Goal: Transaction & Acquisition: Purchase product/service

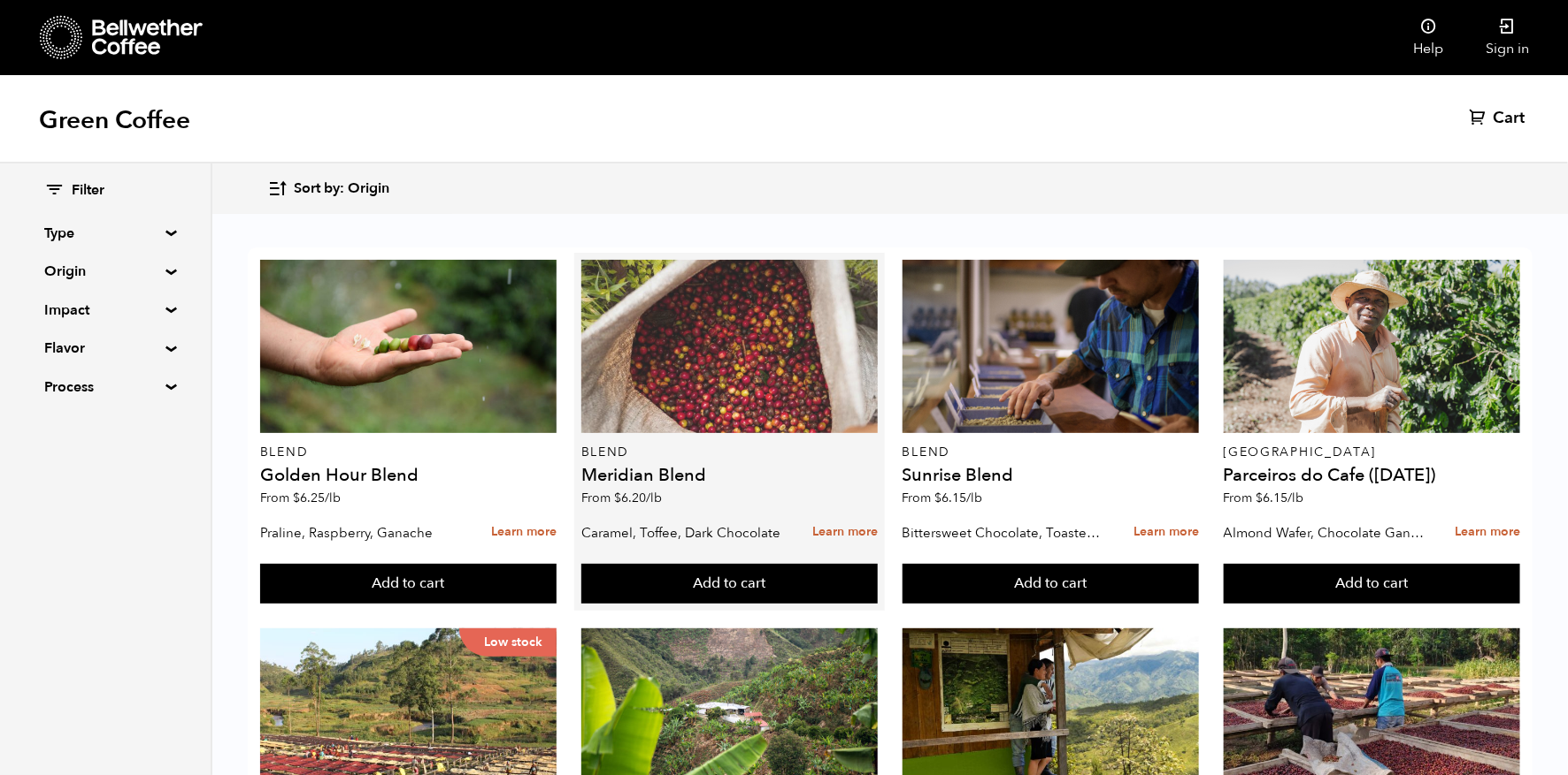
click at [814, 342] on div at bounding box center [730, 346] width 296 height 173
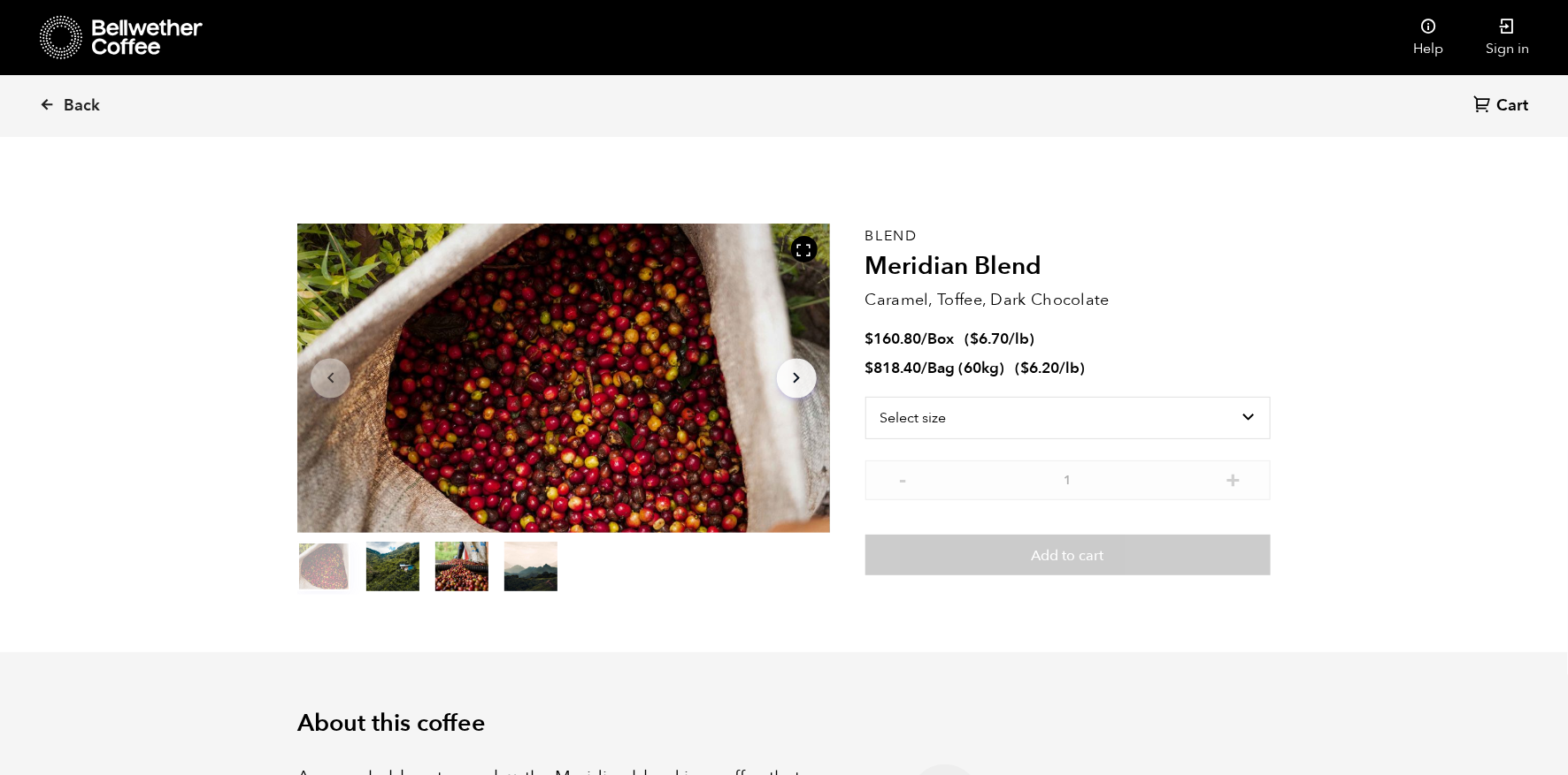
scroll to position [769, 942]
click at [998, 426] on select "Select size Bag (60kg) (132 lbs) Box (24 lbs)" at bounding box center [1068, 418] width 405 height 42
click at [865, 397] on select "Select size Bag (60kg) (132 lbs) Box (24 lbs)" at bounding box center [1068, 418] width 405 height 42
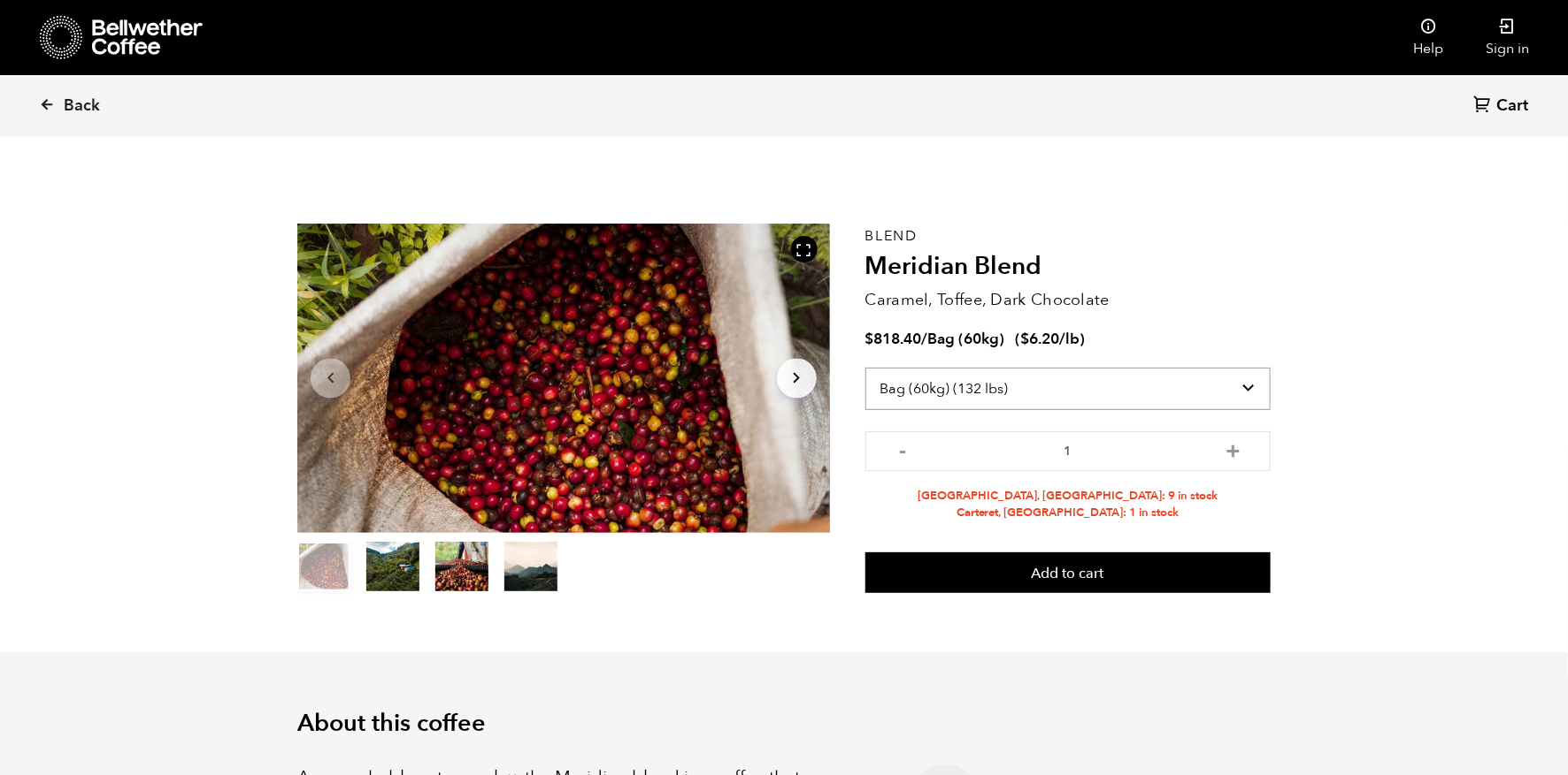
click at [946, 391] on select "Select size Bag (60kg) (132 lbs) Box (24 lbs)" at bounding box center [1068, 389] width 405 height 42
click at [865, 368] on select "Select size Bag (60kg) (132 lbs) Box (24 lbs)" at bounding box center [1068, 389] width 405 height 42
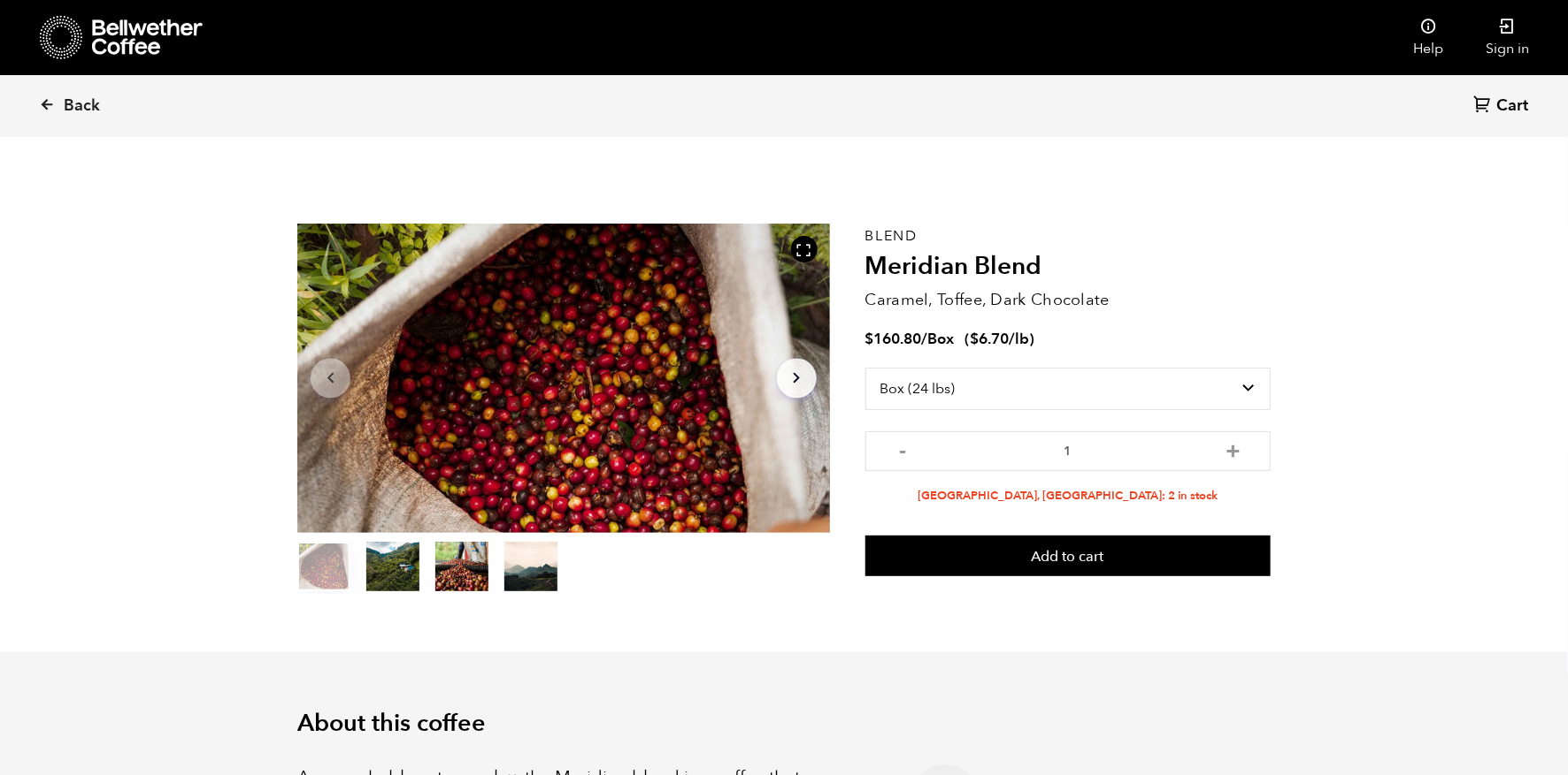
click at [1272, 264] on section "Item 1 of 4 Arrow Left Arrow Right item 0 item 1 item 2 item 3 Item 1 of 4 Blen…" at bounding box center [784, 409] width 1061 height 486
click at [1193, 385] on select "Select size Bag (60kg) (132 lbs) Box (24 lbs)" at bounding box center [1068, 389] width 405 height 42
select select "bag-3"
click at [865, 368] on select "Select size Bag (60kg) (132 lbs) Box (24 lbs)" at bounding box center [1068, 389] width 405 height 42
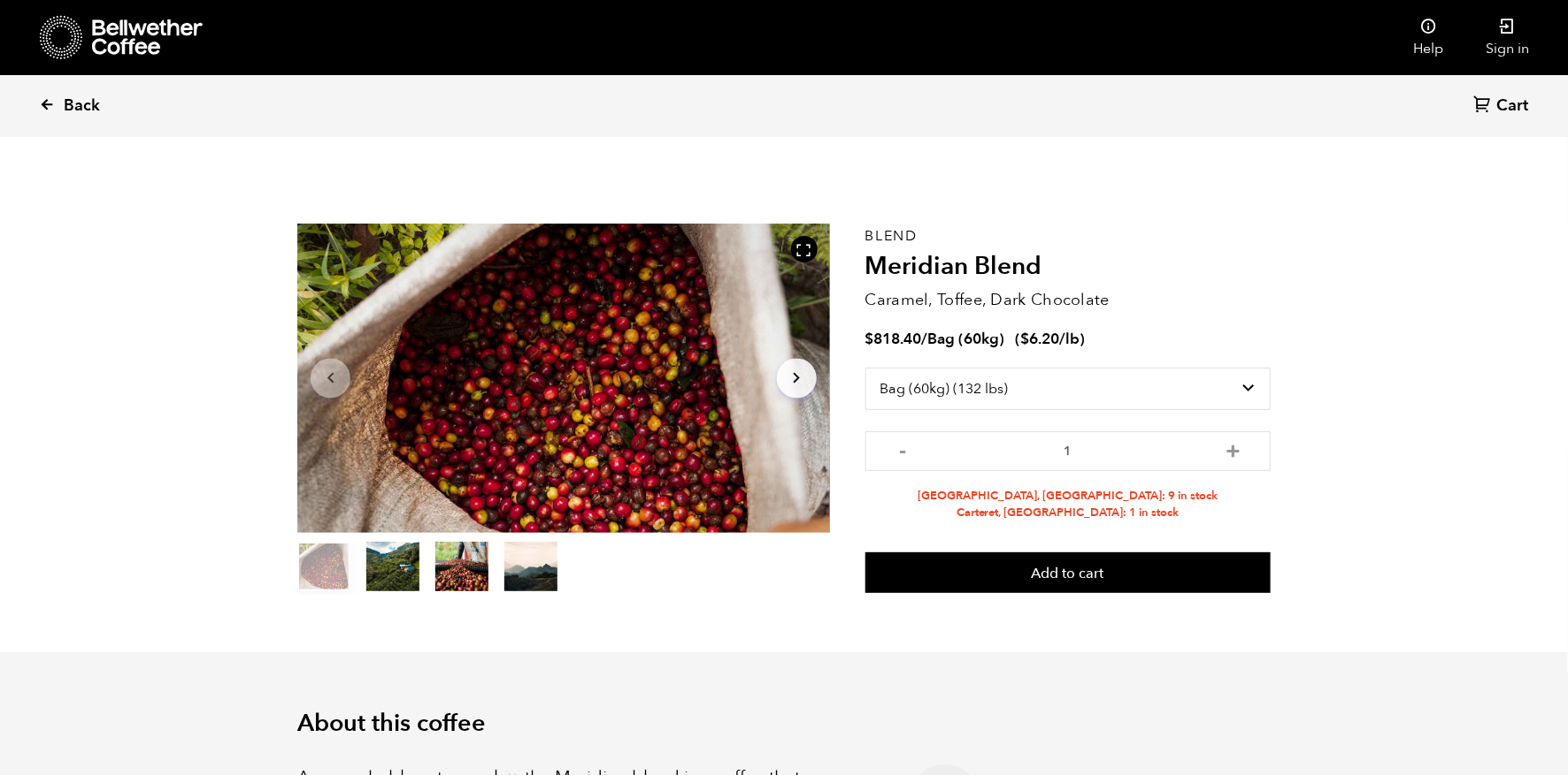
click at [71, 92] on link "Back" at bounding box center [94, 106] width 110 height 60
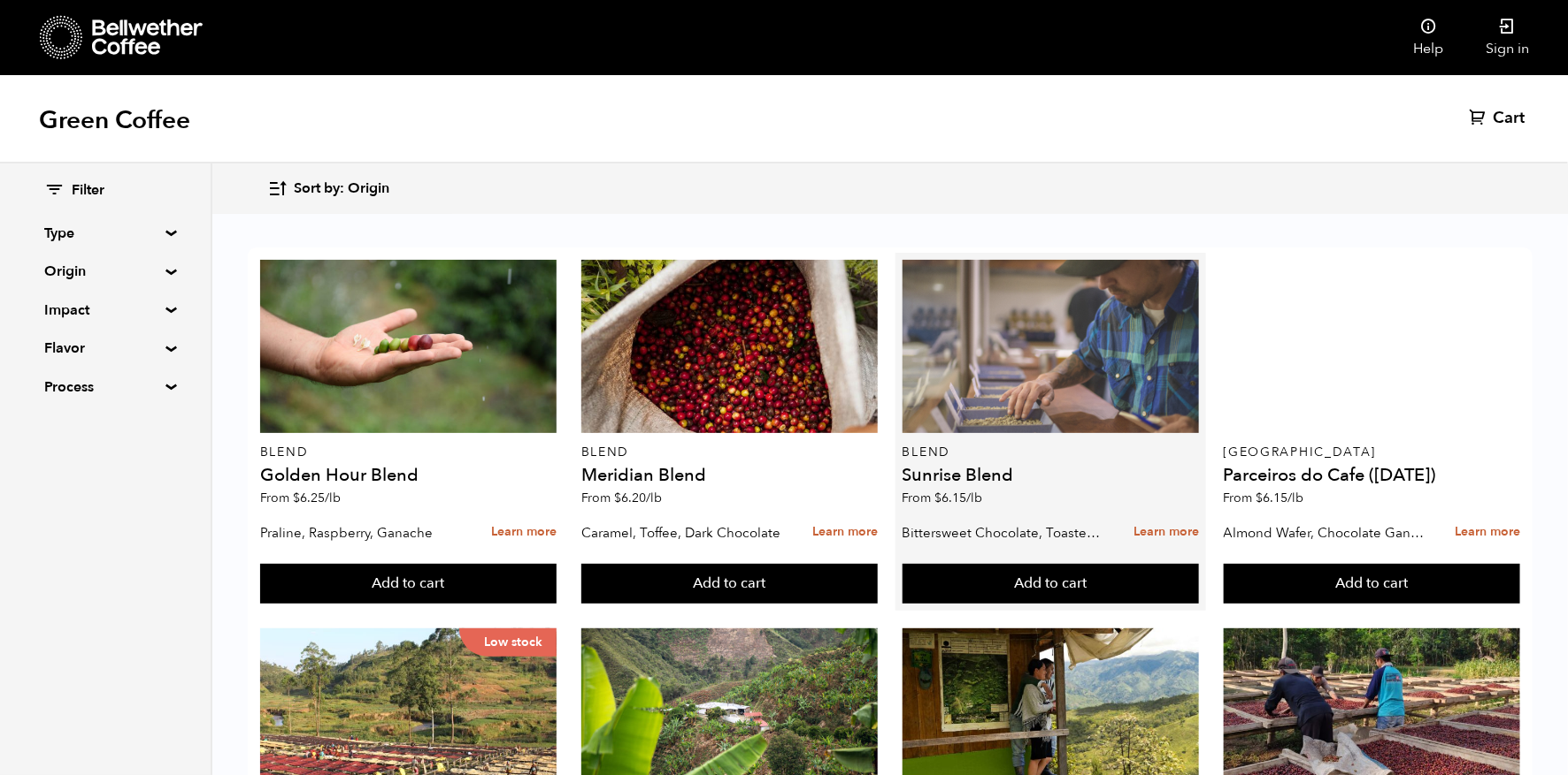
click at [1056, 339] on div at bounding box center [1051, 346] width 296 height 173
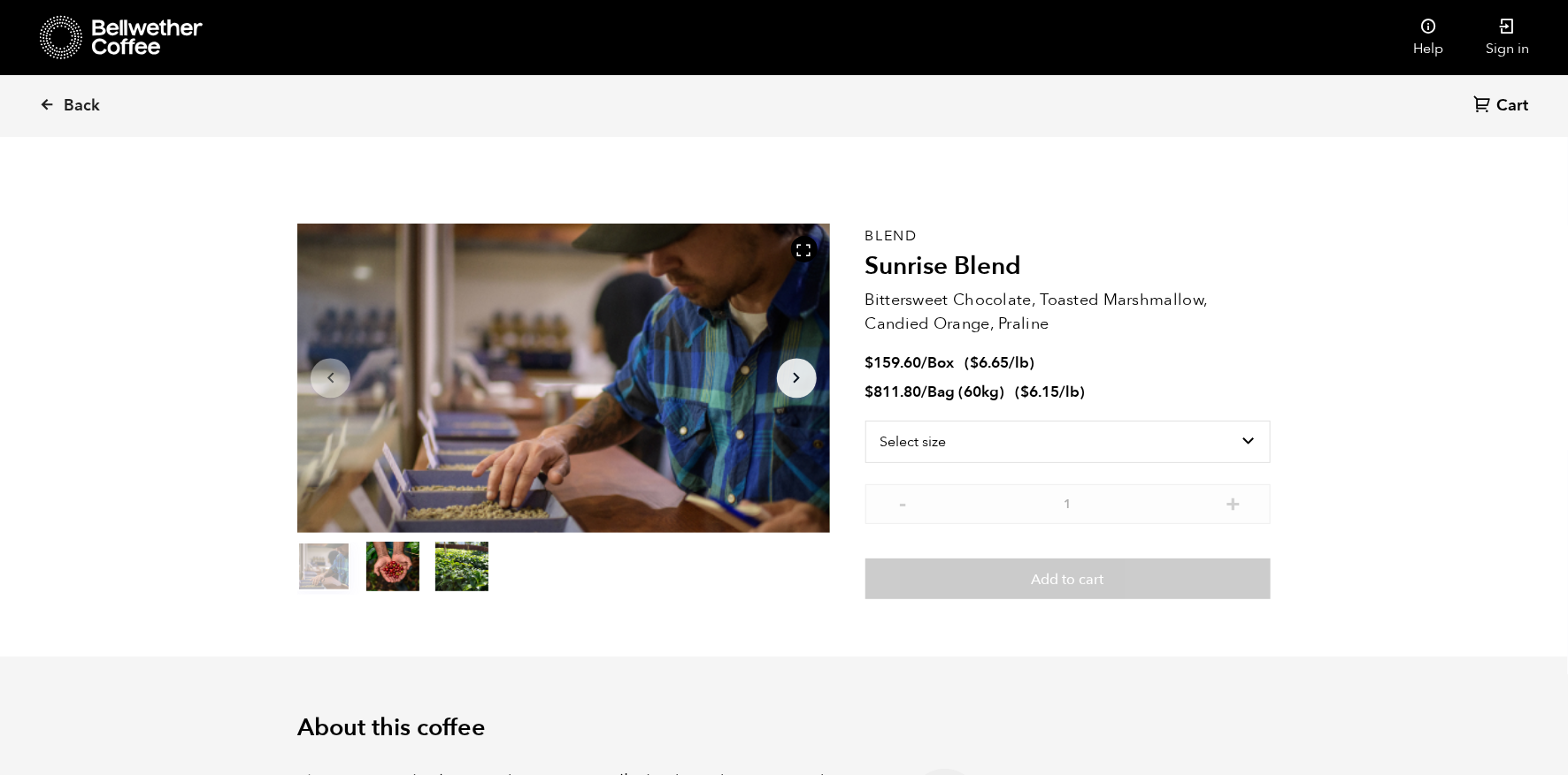
scroll to position [769, 942]
click at [952, 440] on select "Select size Bag (60kg) (132 lbs) Box (24 lbs)" at bounding box center [1068, 441] width 405 height 42
select select "bag-3"
click at [865, 420] on select "Select size Bag (60kg) (132 lbs) Box (24 lbs)" at bounding box center [1068, 441] width 405 height 42
